Goal: Task Accomplishment & Management: Complete application form

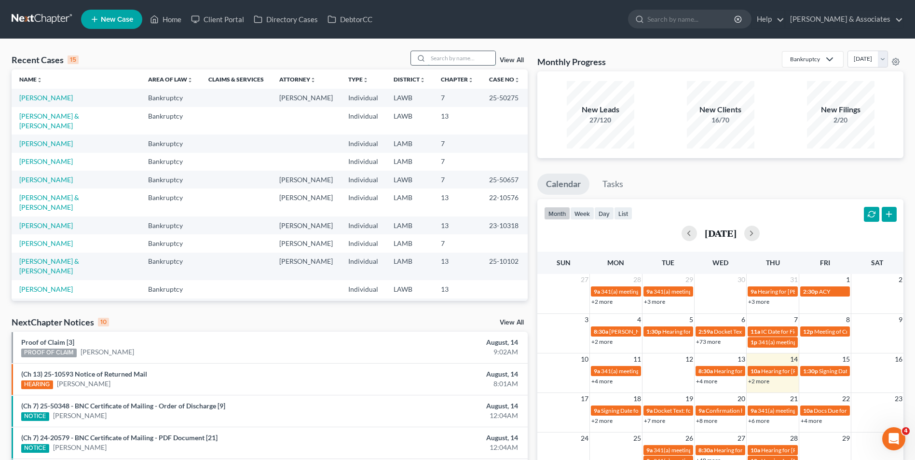
click at [448, 53] on input "search" at bounding box center [462, 58] width 68 height 14
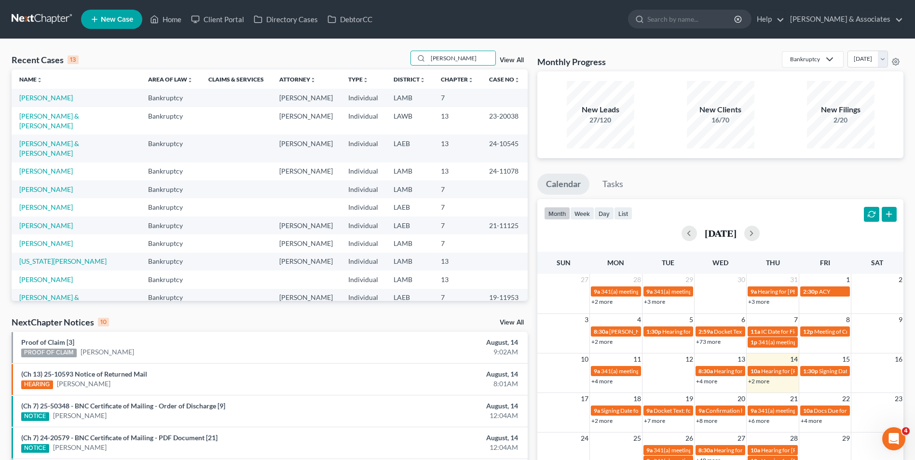
type input "[PERSON_NAME]"
click at [28, 104] on td "[PERSON_NAME]" at bounding box center [76, 98] width 129 height 18
click at [28, 101] on link "[PERSON_NAME]" at bounding box center [46, 98] width 54 height 8
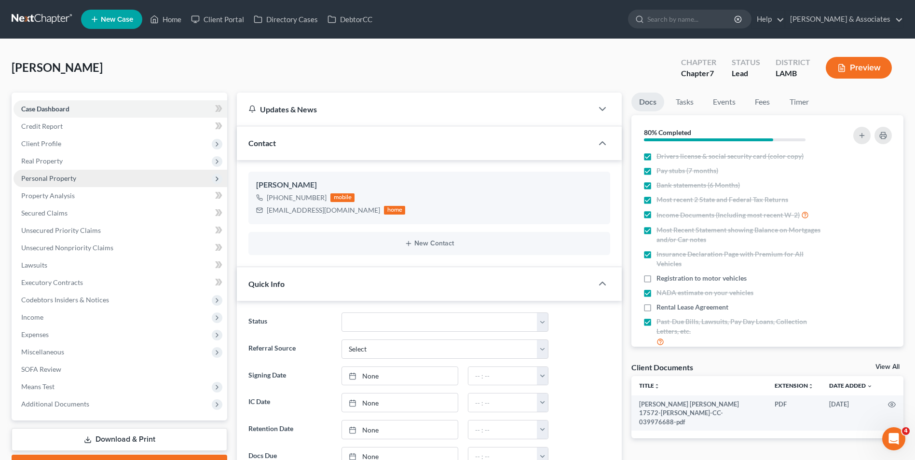
click at [132, 177] on span "Personal Property" at bounding box center [121, 178] width 214 height 17
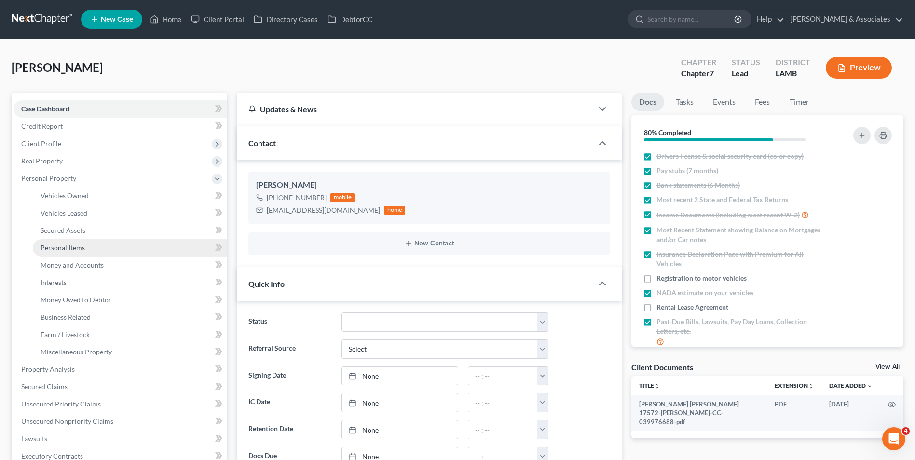
click at [137, 248] on link "Personal Items" at bounding box center [130, 247] width 194 height 17
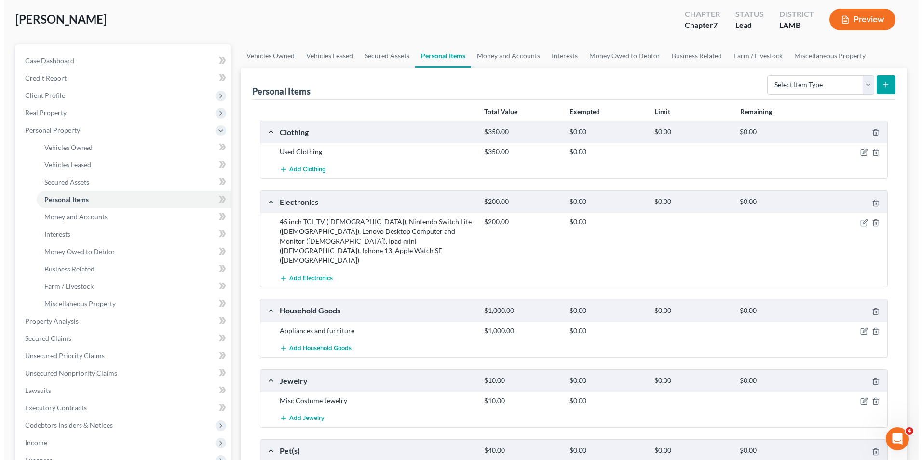
scroll to position [96, 0]
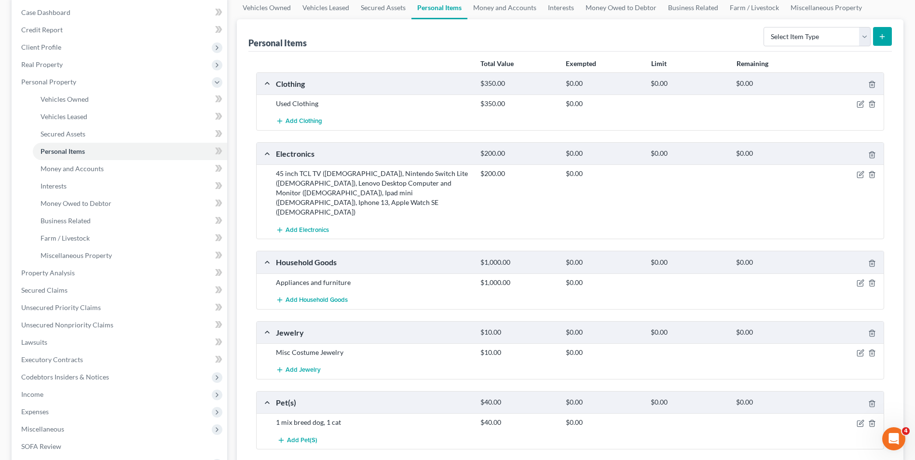
click at [855, 278] on div at bounding box center [851, 283] width 68 height 10
click at [857, 279] on icon "button" at bounding box center [861, 283] width 8 height 8
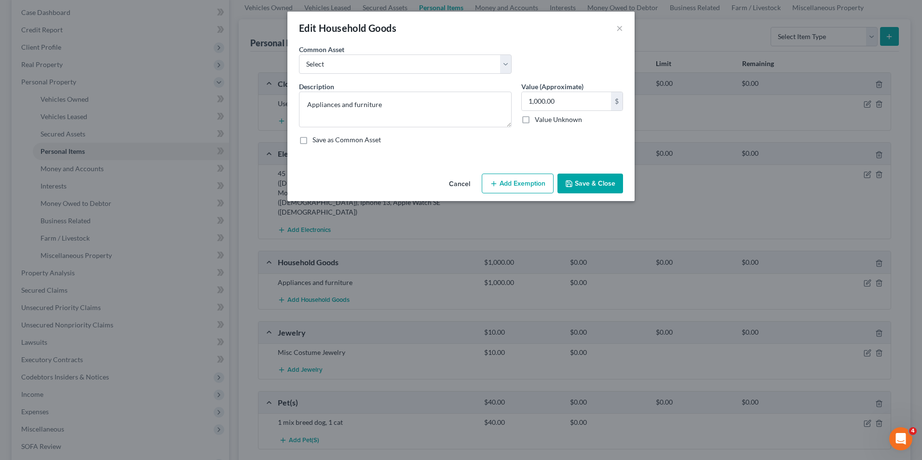
click at [529, 186] on button "Add Exemption" at bounding box center [518, 184] width 72 height 20
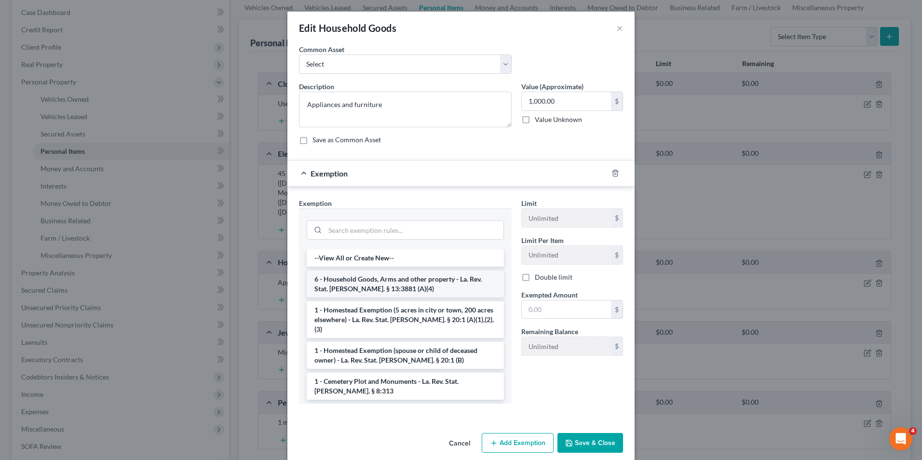
click at [396, 281] on li "6 - Household Goods, Arms and other property - La. Rev. Stat. [PERSON_NAME]. § …" at bounding box center [405, 284] width 197 height 27
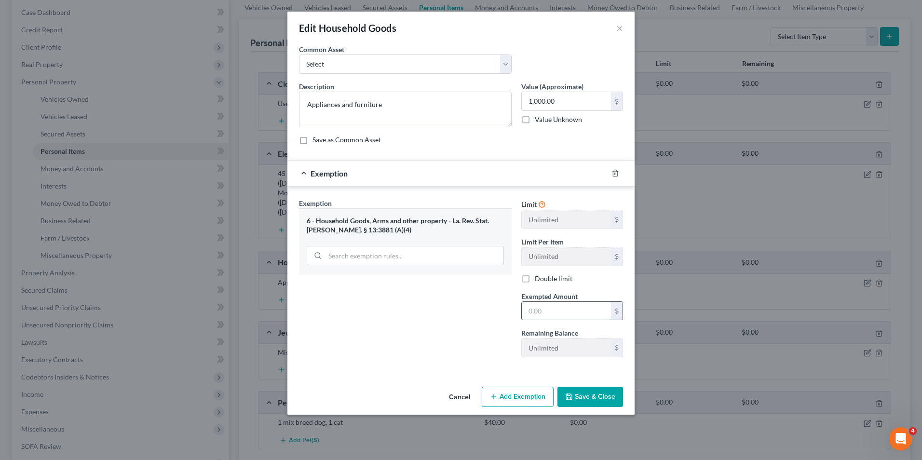
click at [559, 316] on input "text" at bounding box center [566, 311] width 89 height 18
type input "1,000.00"
click at [577, 393] on button "Save & Close" at bounding box center [591, 397] width 66 height 20
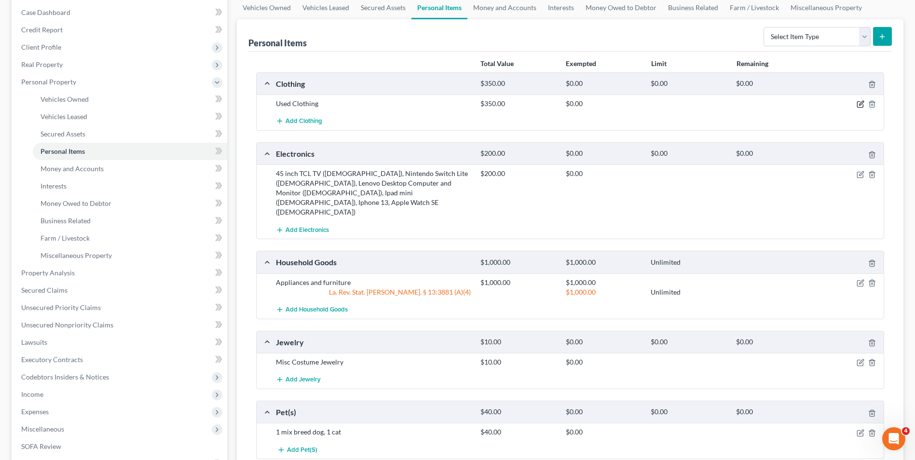
click at [858, 104] on icon "button" at bounding box center [861, 104] width 8 height 8
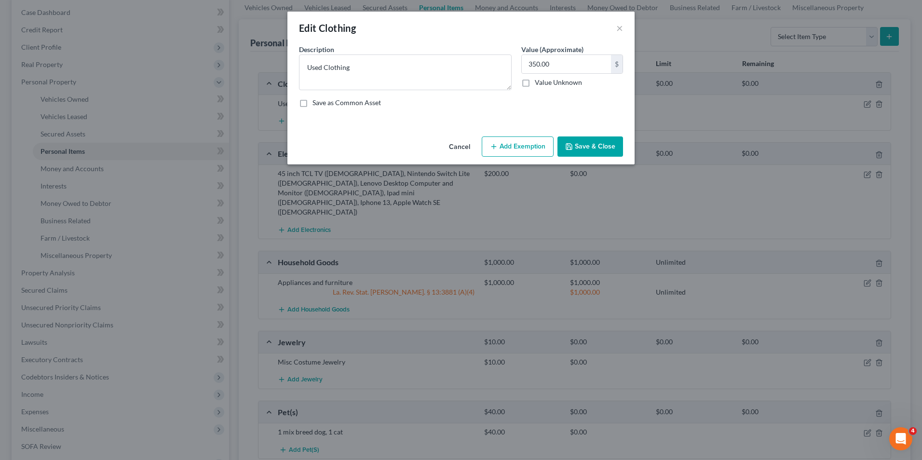
click at [522, 140] on button "Add Exemption" at bounding box center [518, 147] width 72 height 20
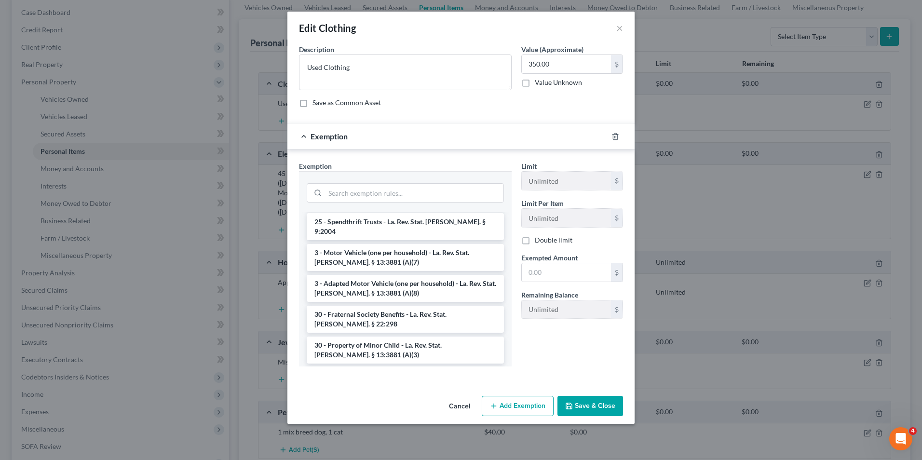
scroll to position [916, 0]
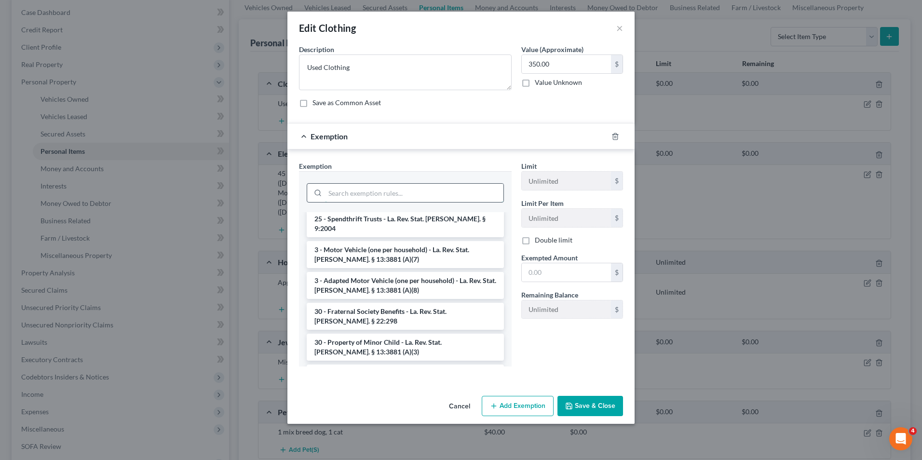
click at [422, 190] on input "search" at bounding box center [414, 193] width 178 height 18
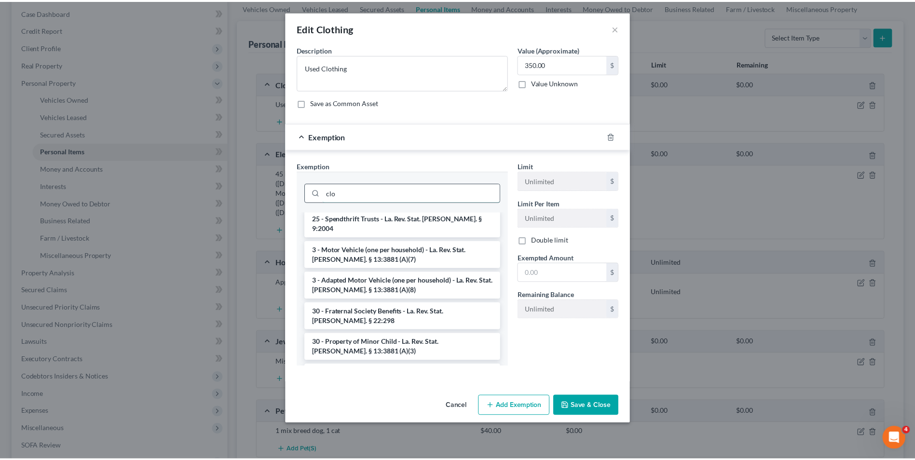
scroll to position [0, 0]
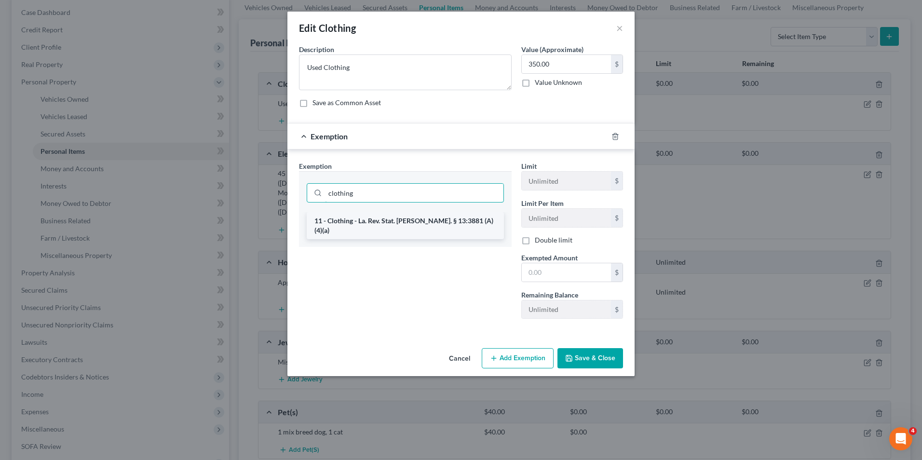
type input "clothing"
click at [424, 222] on li "11 - Clothing - La. Rev. Stat. [PERSON_NAME]. § 13:3881 (A)(4)(a)" at bounding box center [405, 225] width 197 height 27
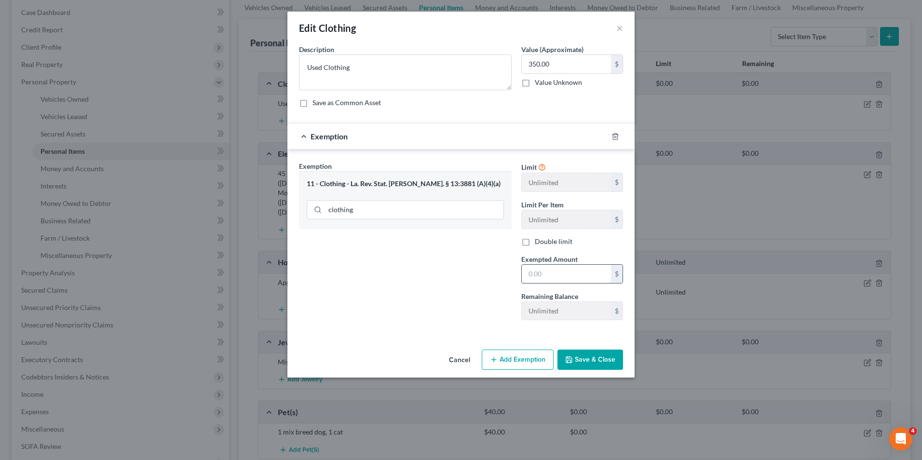
click at [533, 274] on input "text" at bounding box center [566, 274] width 89 height 18
type input "350.00"
click at [588, 355] on button "Save & Close" at bounding box center [591, 360] width 66 height 20
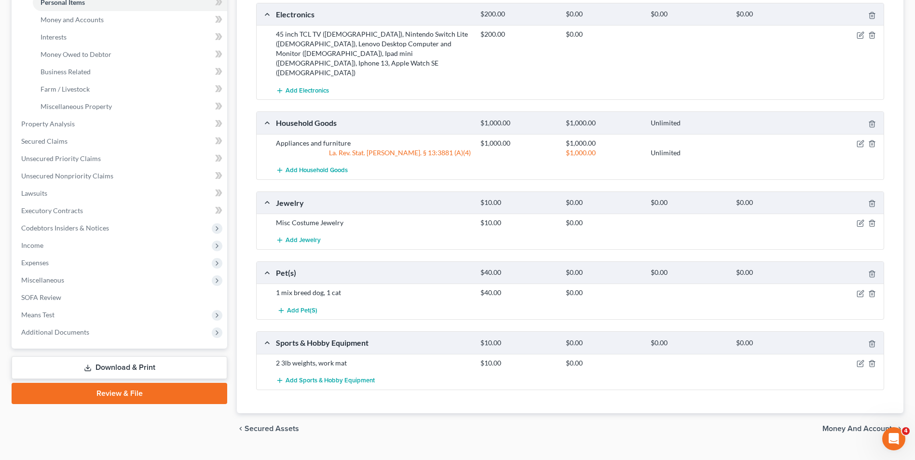
scroll to position [247, 0]
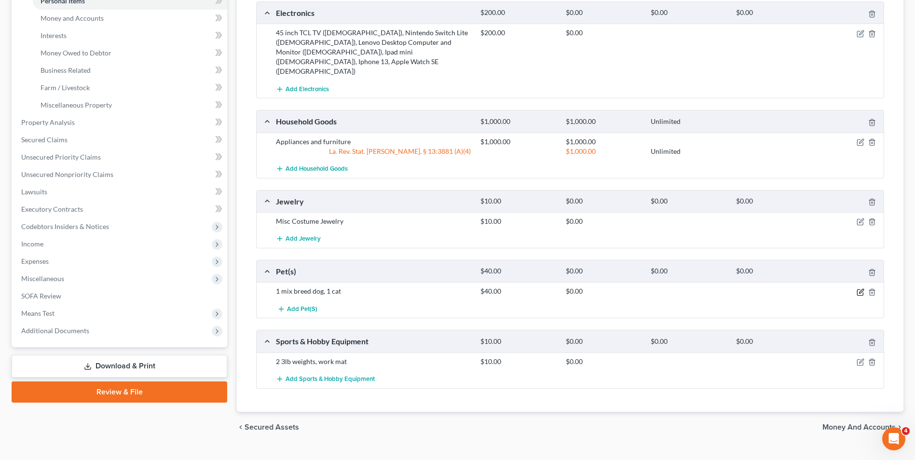
click at [859, 288] on icon "button" at bounding box center [861, 292] width 8 height 8
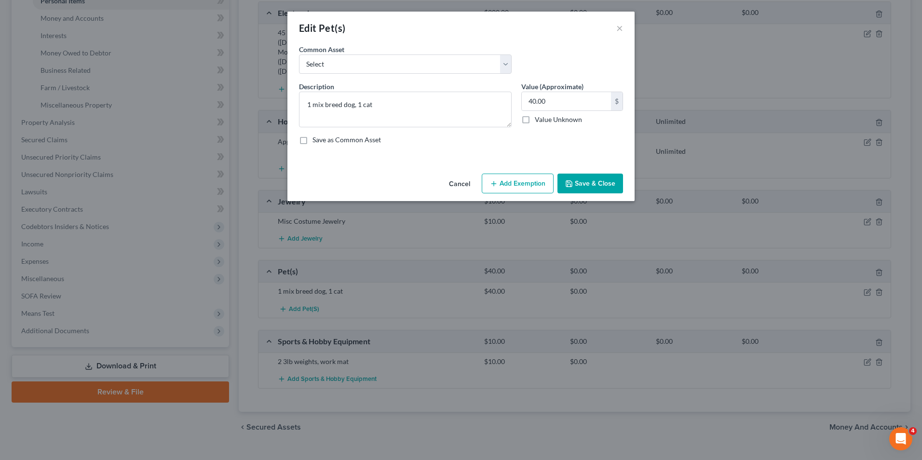
click at [492, 184] on icon "button" at bounding box center [494, 184] width 8 height 8
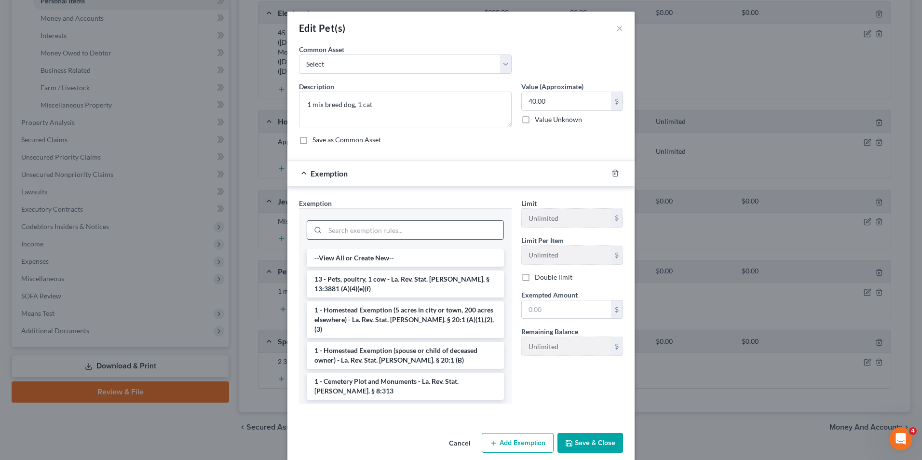
click at [424, 223] on input "search" at bounding box center [414, 230] width 178 height 18
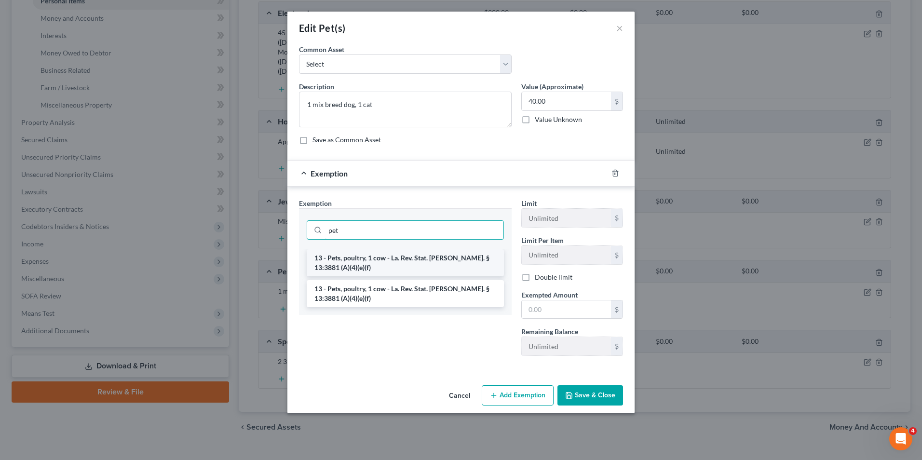
type input "pet"
click at [406, 259] on li "13 - Pets, poultry, 1 cow - La. Rev. Stat. [PERSON_NAME]. § 13:3881 (A)(4)(e)(f)" at bounding box center [405, 262] width 197 height 27
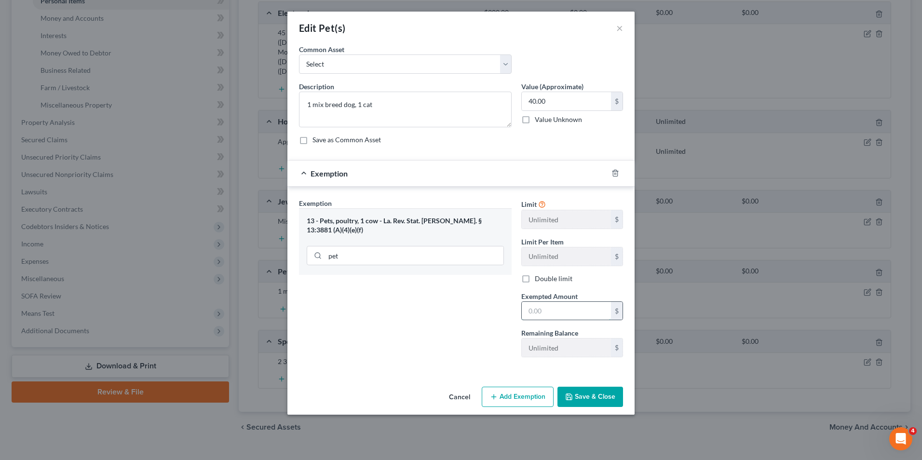
click at [536, 314] on input "text" at bounding box center [566, 311] width 89 height 18
type input "40.00"
click at [601, 394] on button "Save & Close" at bounding box center [591, 397] width 66 height 20
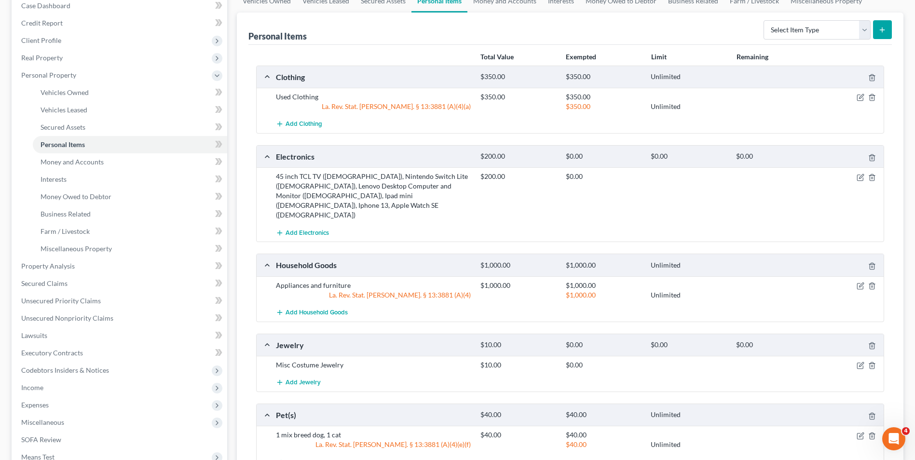
scroll to position [257, 0]
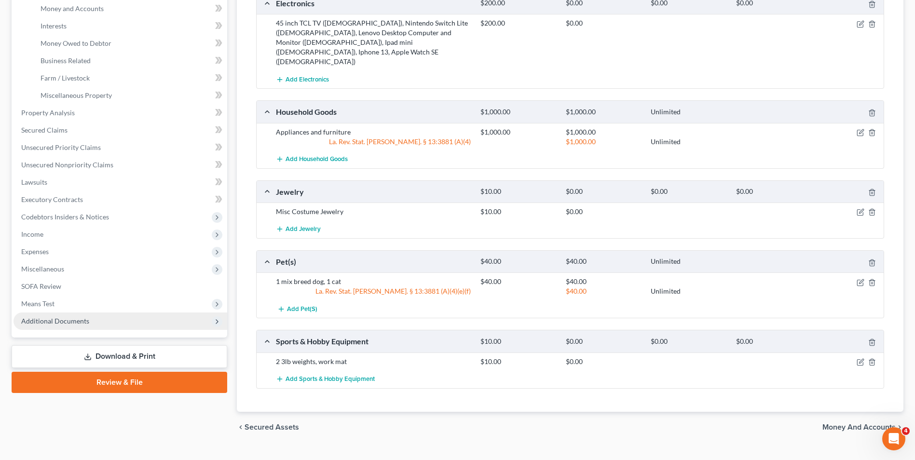
click at [168, 319] on span "Additional Documents" at bounding box center [121, 321] width 214 height 17
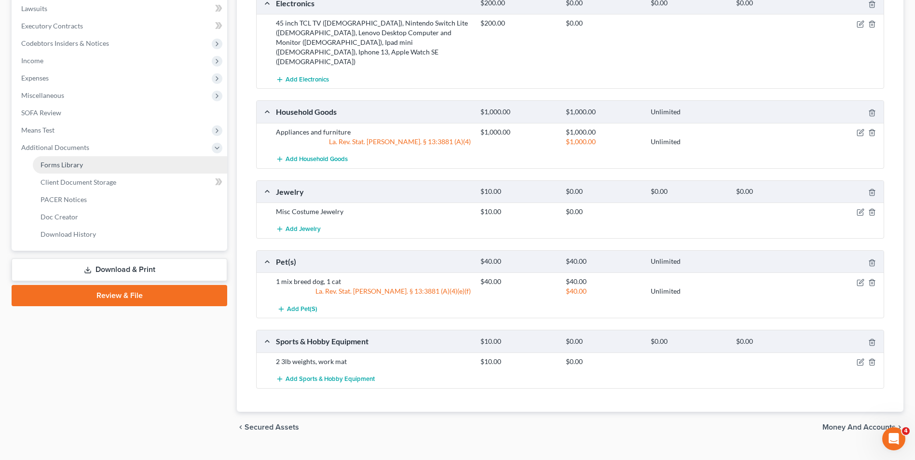
click at [151, 168] on link "Forms Library" at bounding box center [130, 164] width 194 height 17
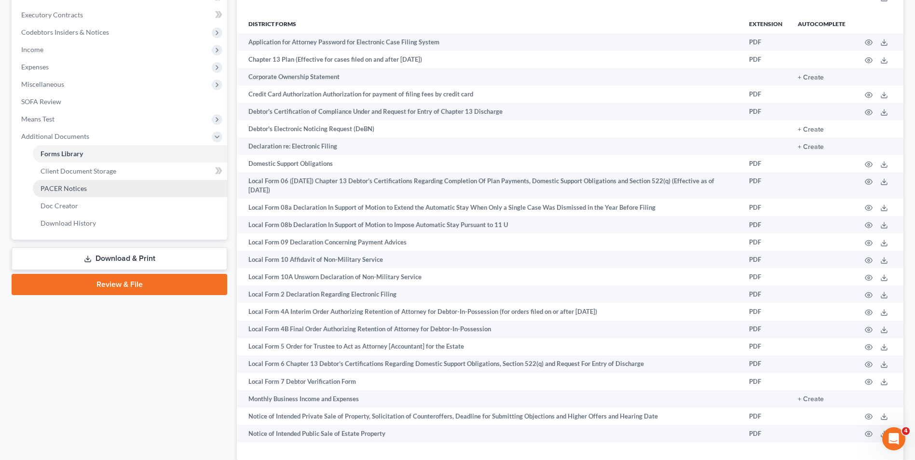
scroll to position [289, 0]
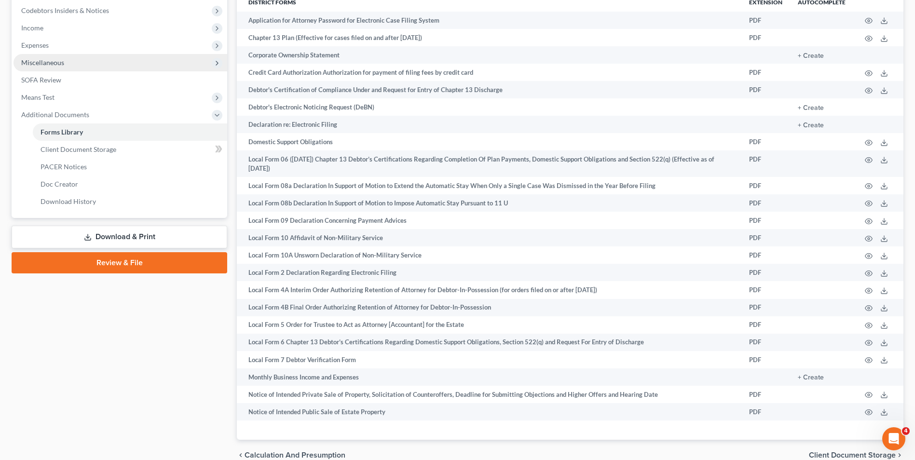
click at [102, 66] on span "Miscellaneous" at bounding box center [121, 62] width 214 height 17
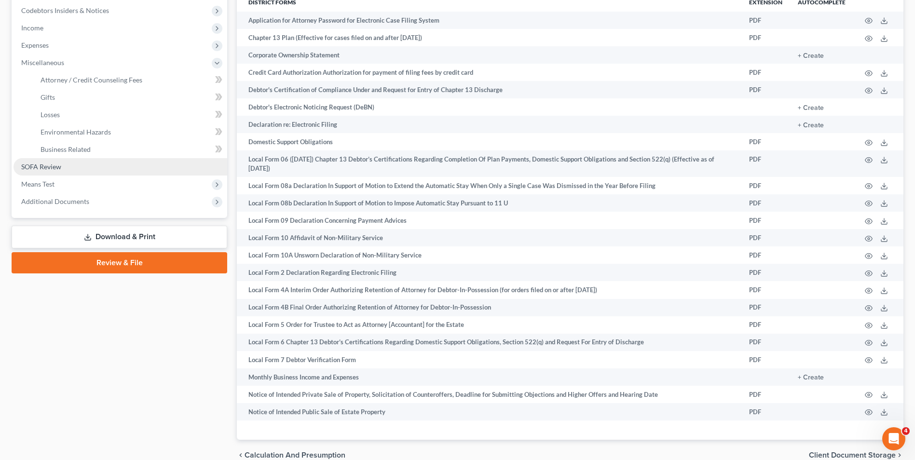
click at [83, 165] on link "SOFA Review" at bounding box center [121, 166] width 214 height 17
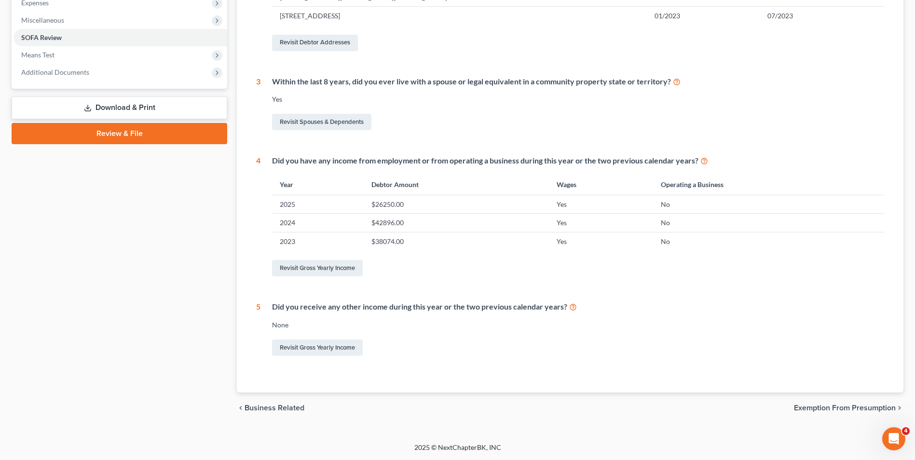
scroll to position [42, 0]
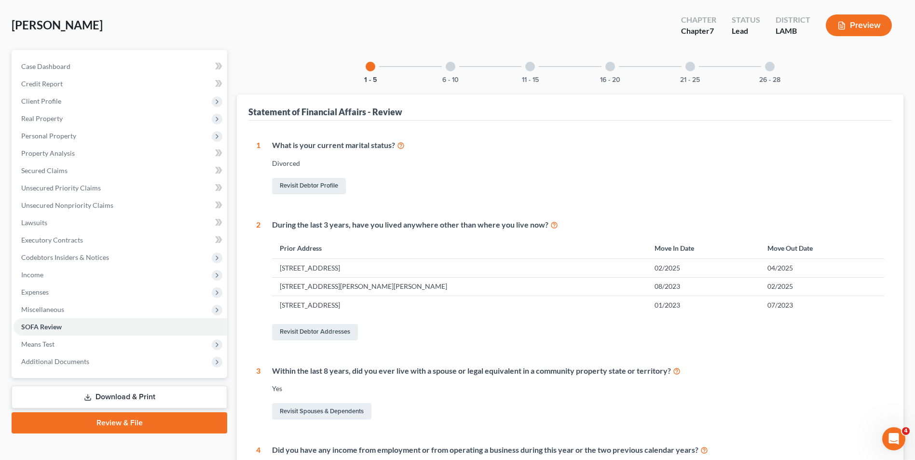
click at [455, 69] on div "6 - 10" at bounding box center [450, 66] width 33 height 33
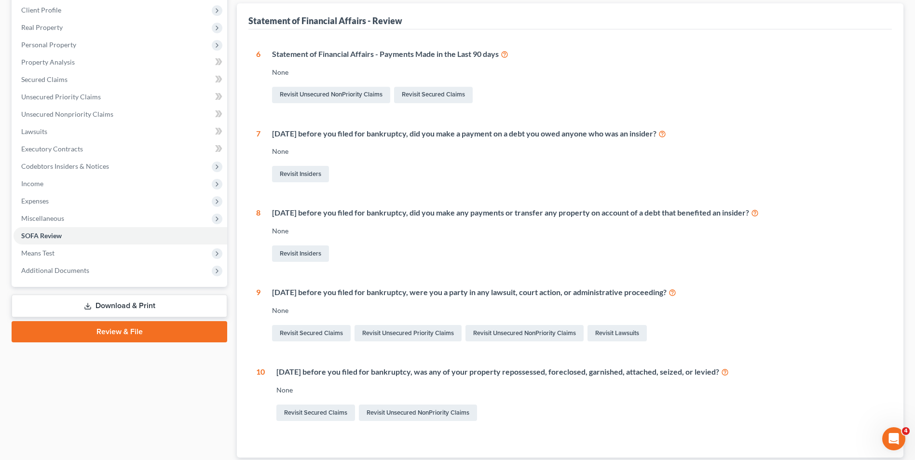
scroll to position [0, 0]
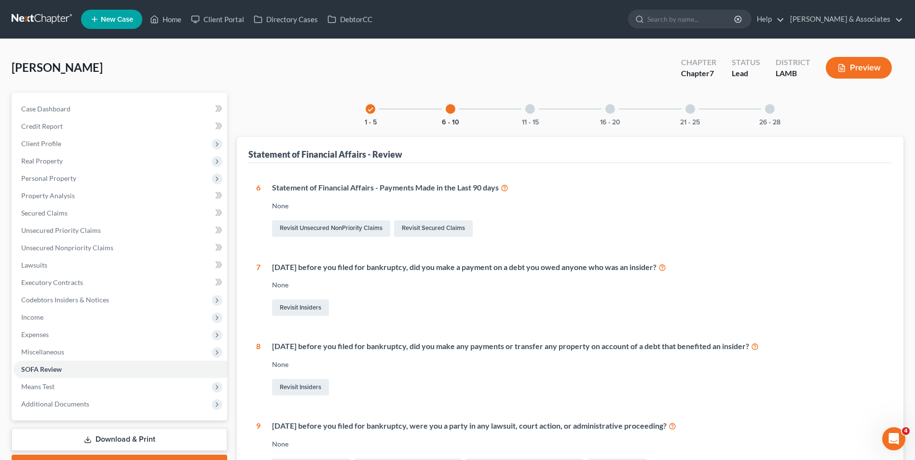
click at [531, 109] on div at bounding box center [530, 109] width 10 height 10
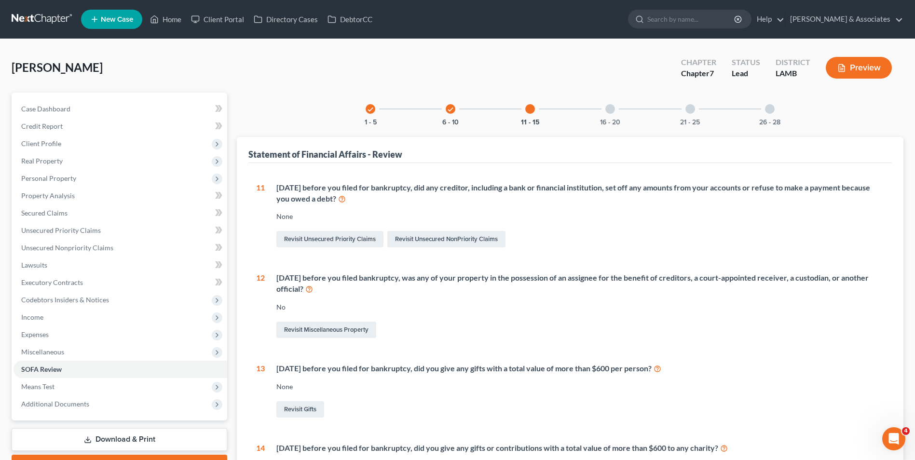
click at [613, 113] on div "16 - 20" at bounding box center [610, 109] width 33 height 33
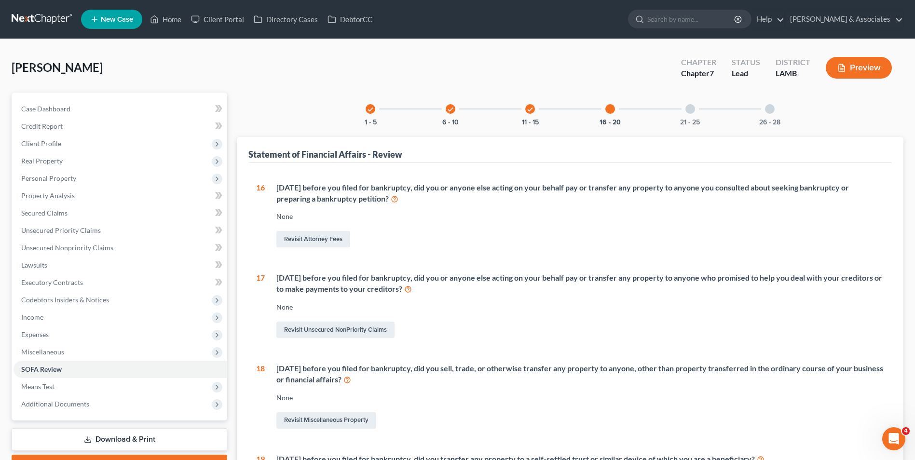
click at [690, 113] on div at bounding box center [690, 109] width 10 height 10
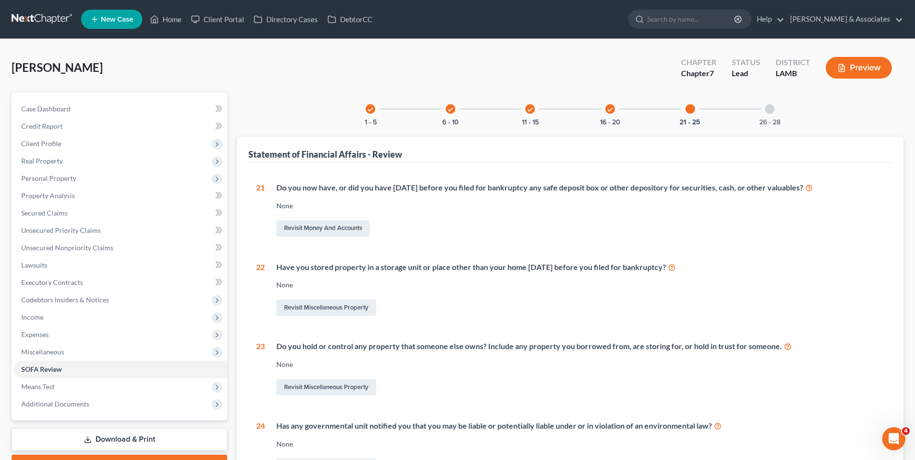
click at [768, 109] on div at bounding box center [770, 109] width 10 height 10
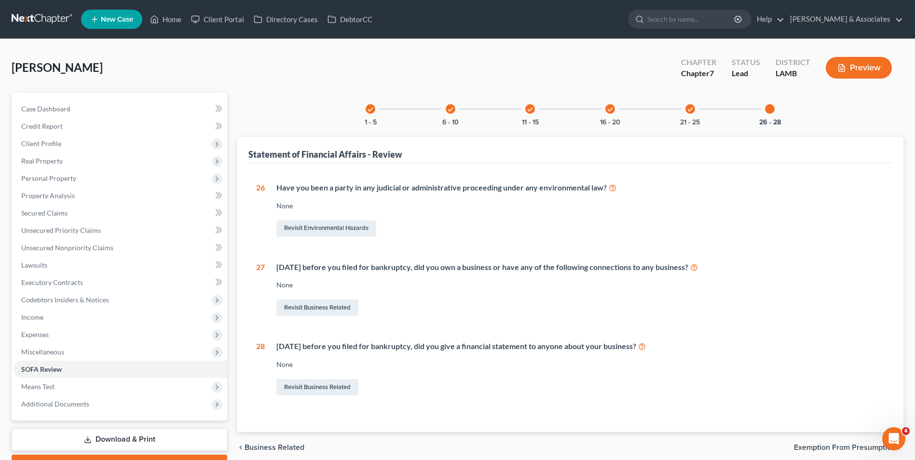
scroll to position [53, 0]
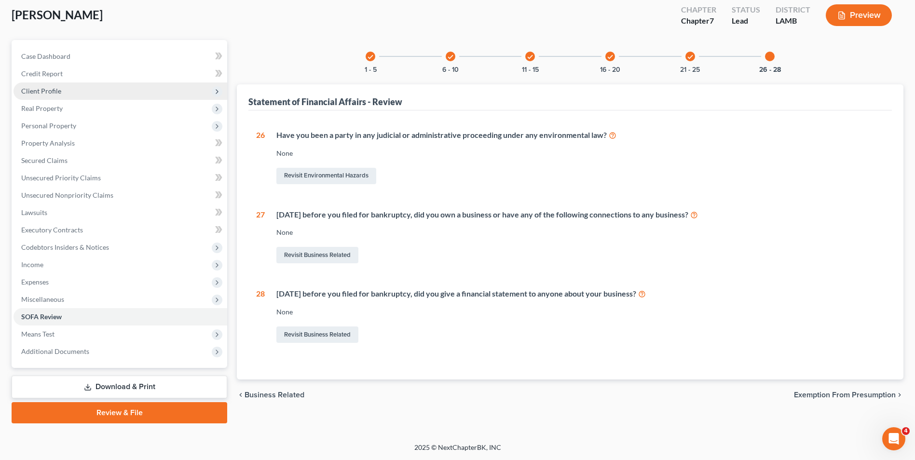
click at [100, 91] on span "Client Profile" at bounding box center [121, 90] width 214 height 17
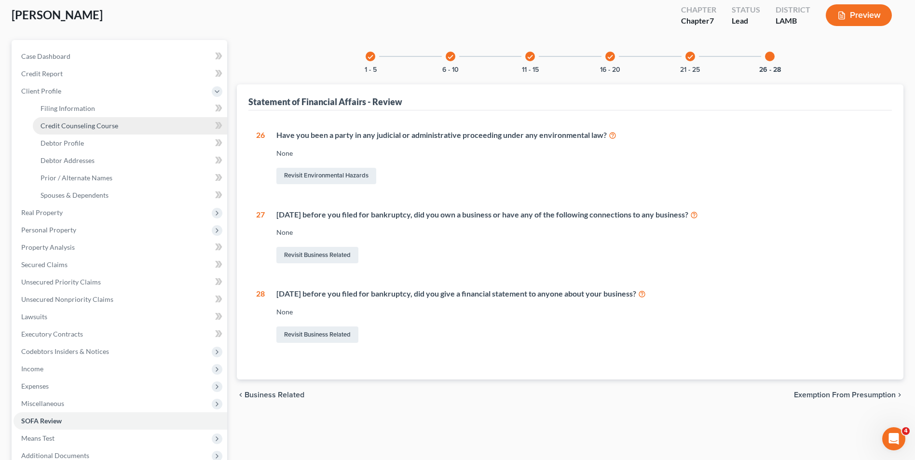
click at [103, 127] on span "Credit Counseling Course" at bounding box center [80, 126] width 78 height 8
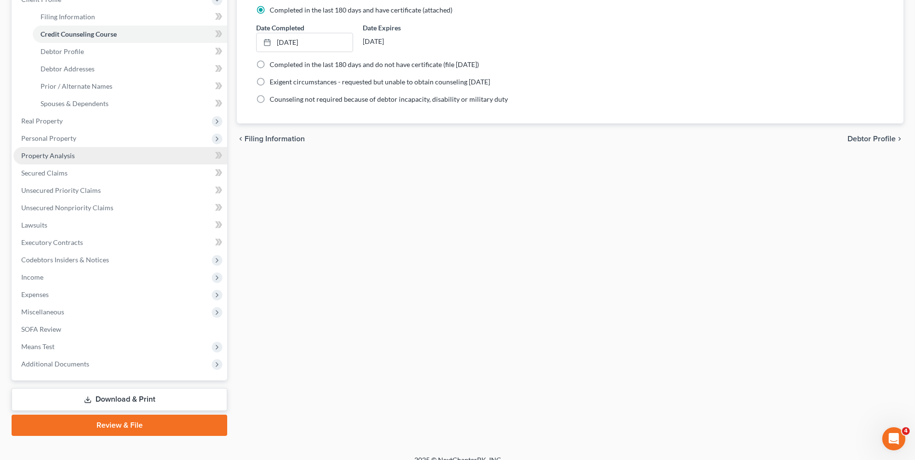
scroll to position [157, 0]
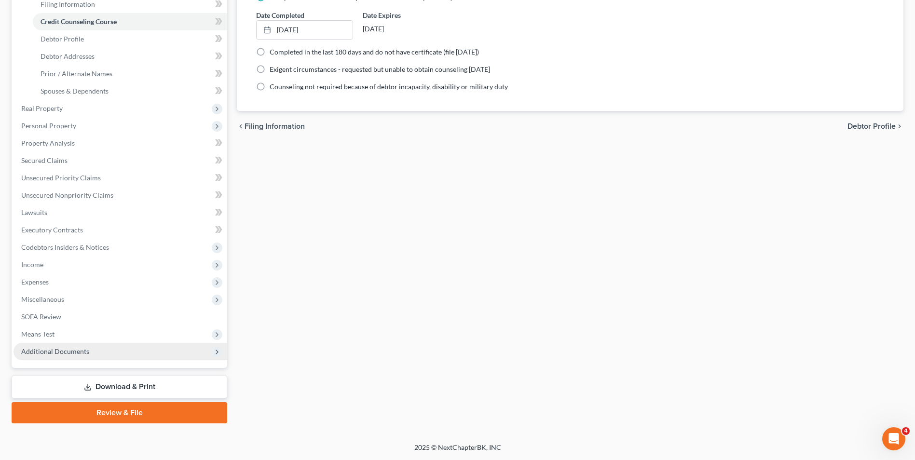
click at [98, 352] on span "Additional Documents" at bounding box center [121, 351] width 214 height 17
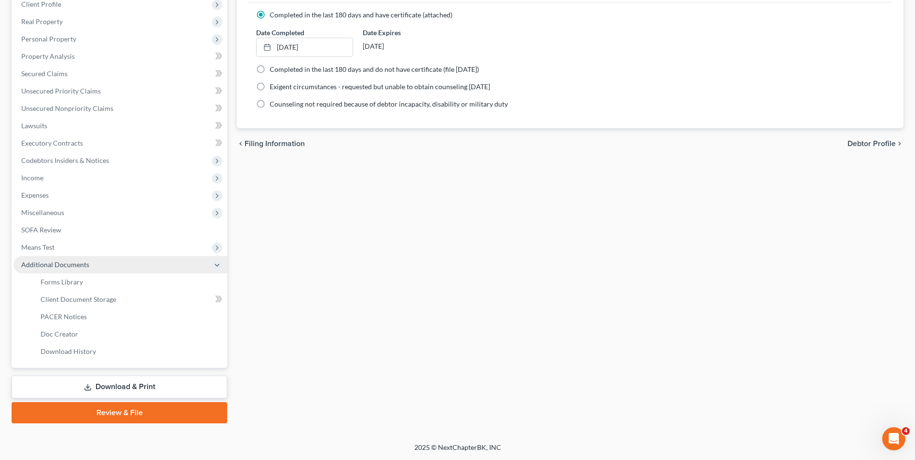
scroll to position [139, 0]
click at [101, 282] on link "Forms Library" at bounding box center [130, 281] width 194 height 17
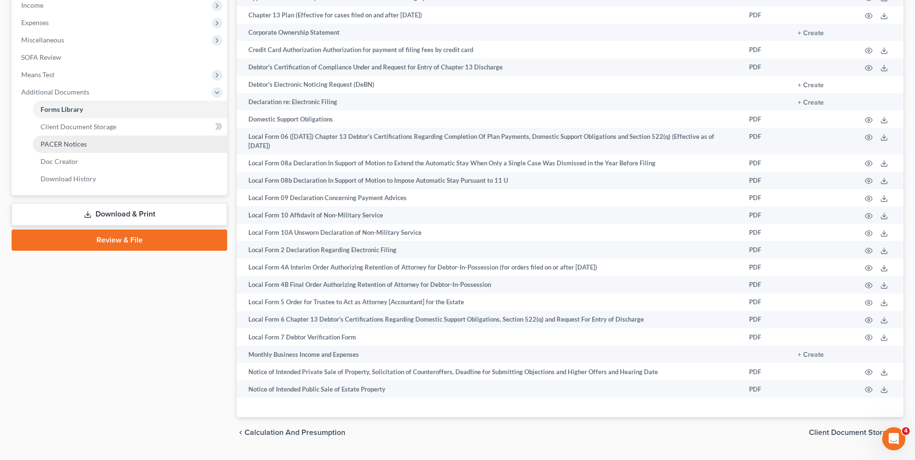
scroll to position [337, 0]
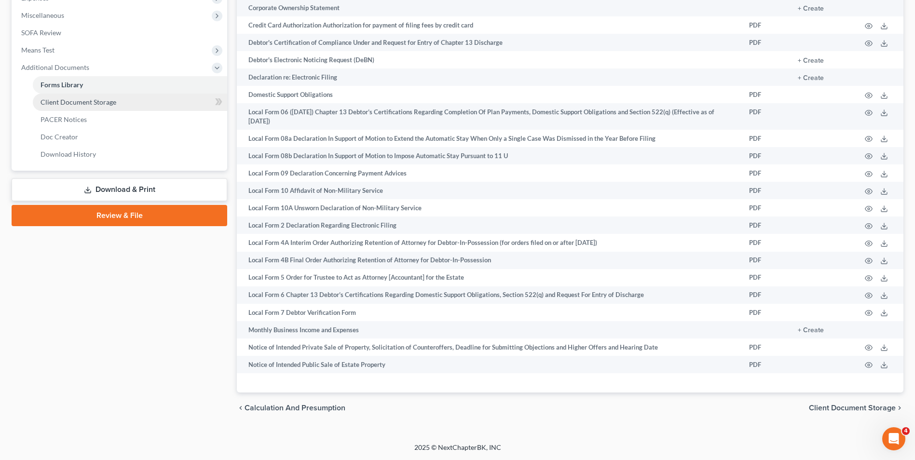
click at [100, 104] on span "Client Document Storage" at bounding box center [79, 102] width 76 height 8
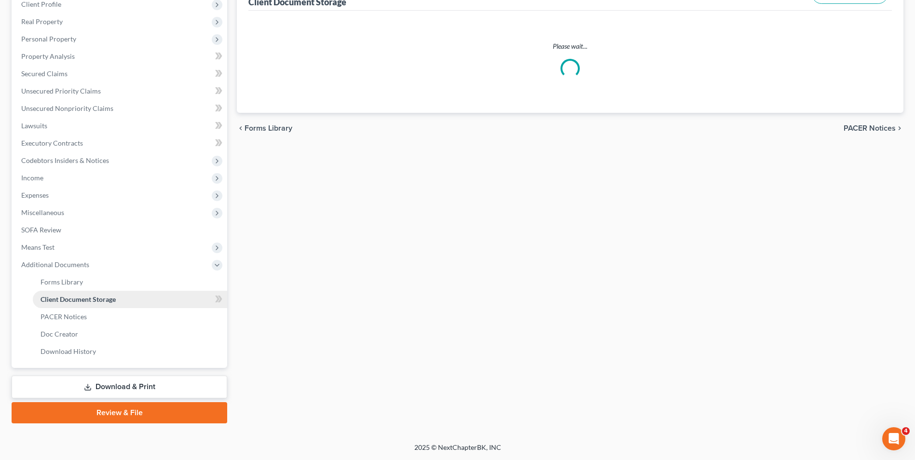
scroll to position [16, 0]
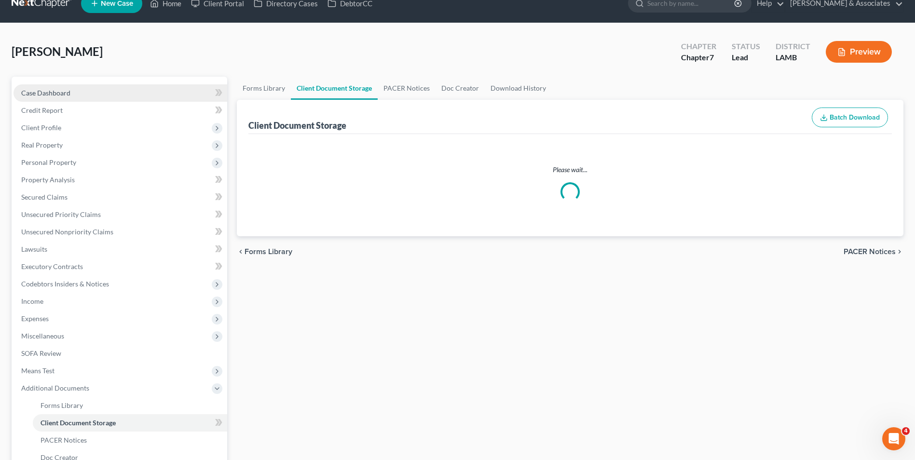
select select "13"
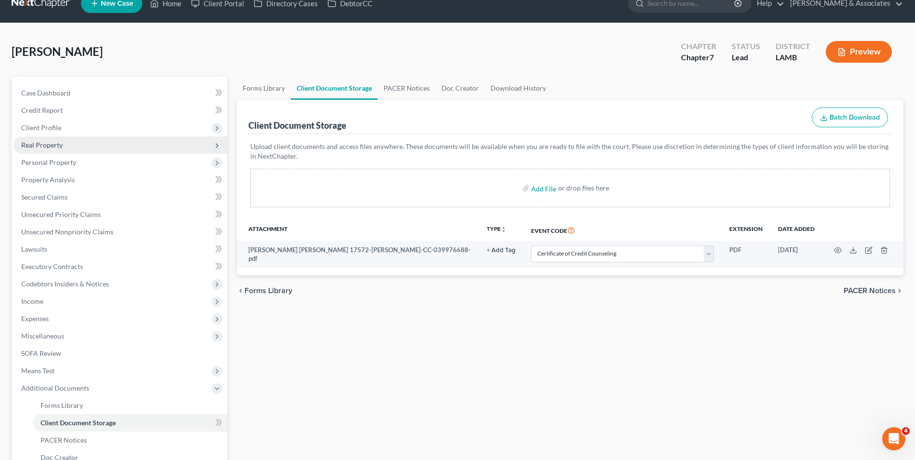
scroll to position [0, 0]
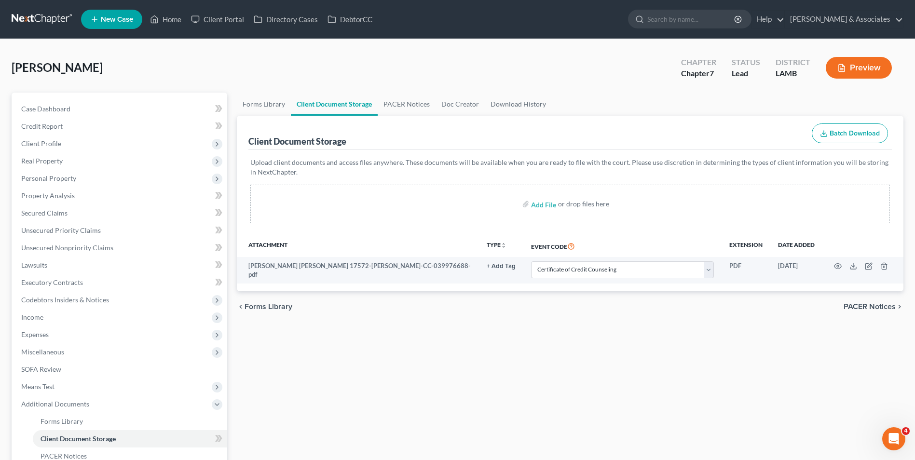
click at [503, 313] on div "chevron_left Forms Library PACER Notices chevron_right" at bounding box center [570, 306] width 667 height 31
click at [96, 105] on link "Case Dashboard" at bounding box center [121, 108] width 214 height 17
